Goal: Information Seeking & Learning: Learn about a topic

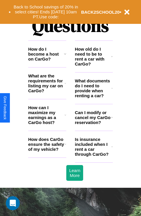
scroll to position [704, 0]
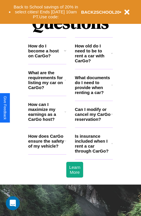
click at [47, 89] on h3 "What are the requirements for listing my car on CarGo?" at bounding box center [46, 80] width 36 height 20
click at [112, 146] on icon at bounding box center [111, 143] width 1 height 5
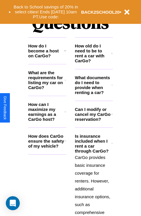
click at [47, 58] on h3 "How do I become a host on CarGo?" at bounding box center [46, 50] width 36 height 15
click at [65, 82] on icon at bounding box center [64, 80] width 1 height 5
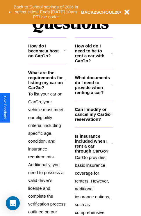
click at [47, 58] on h3 "How do I become a host on CarGo?" at bounding box center [46, 50] width 36 height 15
click at [94, 62] on h3 "How old do I need to be to rent a car with CarGo?" at bounding box center [93, 53] width 36 height 20
click at [65, 53] on icon at bounding box center [65, 50] width 2 height 5
